Goal: Navigation & Orientation: Find specific page/section

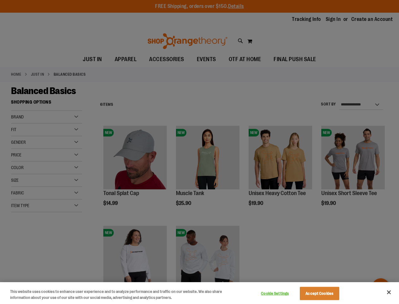
click at [200, 152] on div at bounding box center [199, 152] width 399 height 304
click at [283, 293] on button "Cookie Settings" at bounding box center [276, 293] width 40 height 13
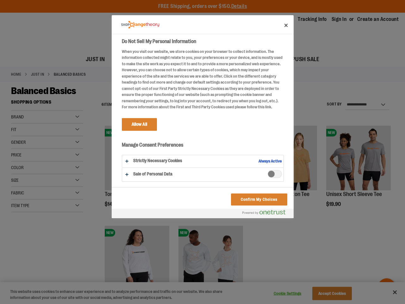
click at [328, 293] on div at bounding box center [202, 152] width 405 height 304
click at [389, 292] on div at bounding box center [202, 152] width 405 height 304
click at [331, 303] on html "Skip to Content The store will not work correctly when cookies are disabled. FR…" at bounding box center [202, 152] width 405 height 304
